Goal: Navigation & Orientation: Find specific page/section

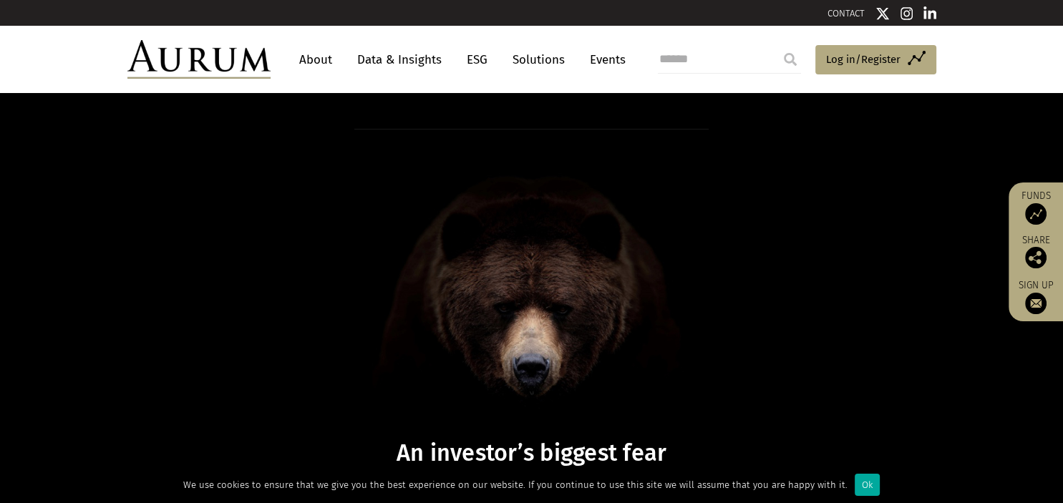
click at [374, 64] on link "Data & Insights" at bounding box center [399, 60] width 99 height 26
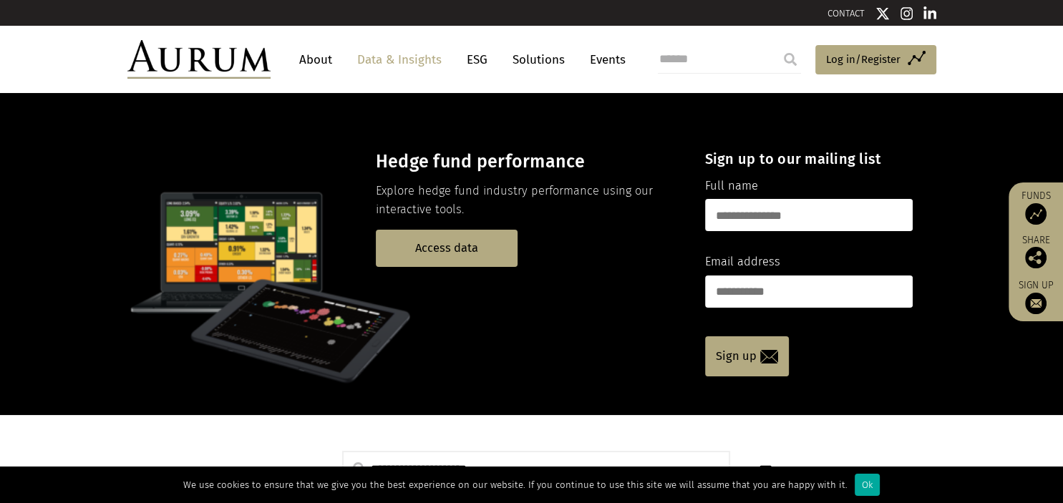
click at [319, 64] on link "About" at bounding box center [315, 60] width 47 height 26
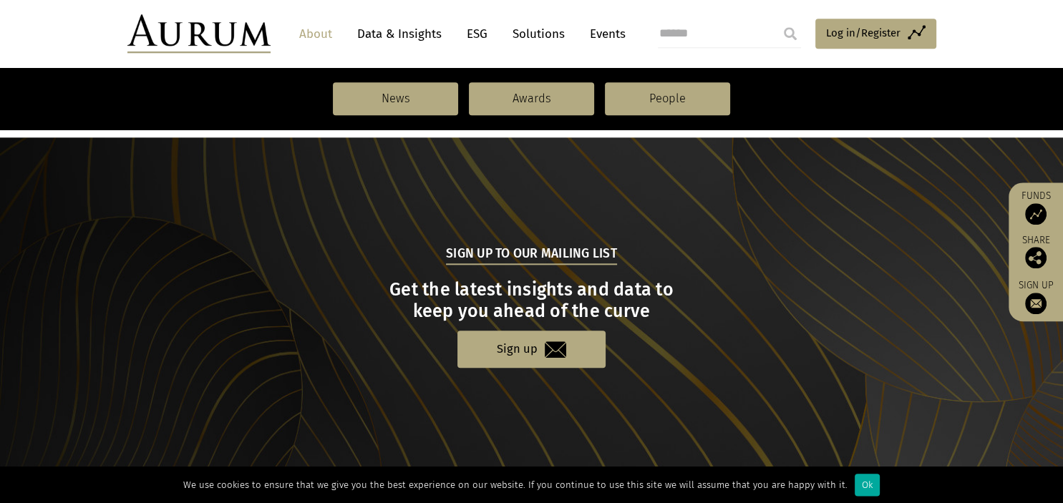
scroll to position [1631, 0]
